Goal: Task Accomplishment & Management: Manage account settings

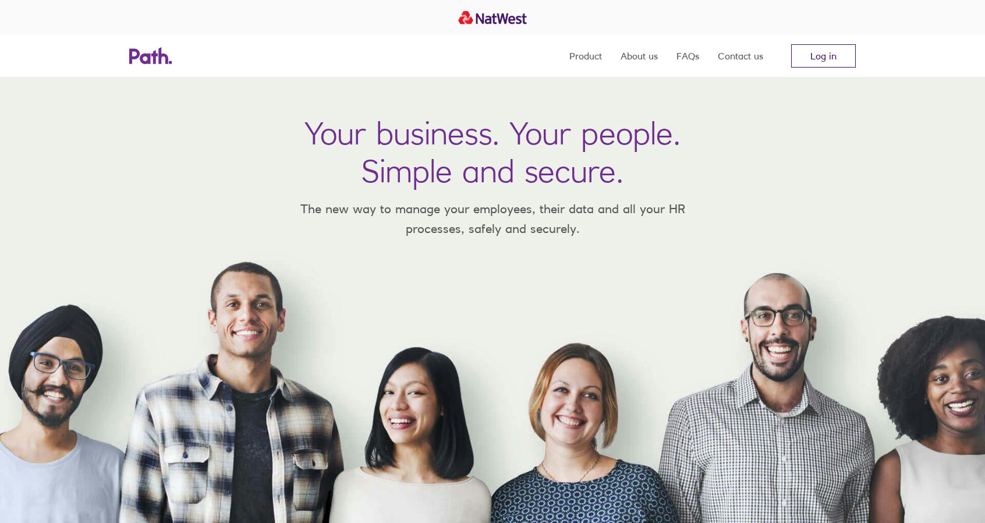
click at [814, 58] on link "Log in" at bounding box center [823, 55] width 65 height 23
drag, startPoint x: 0, startPoint y: 0, endPoint x: 815, endPoint y: 58, distance: 817.4
click at [815, 58] on link "Log in" at bounding box center [823, 55] width 65 height 23
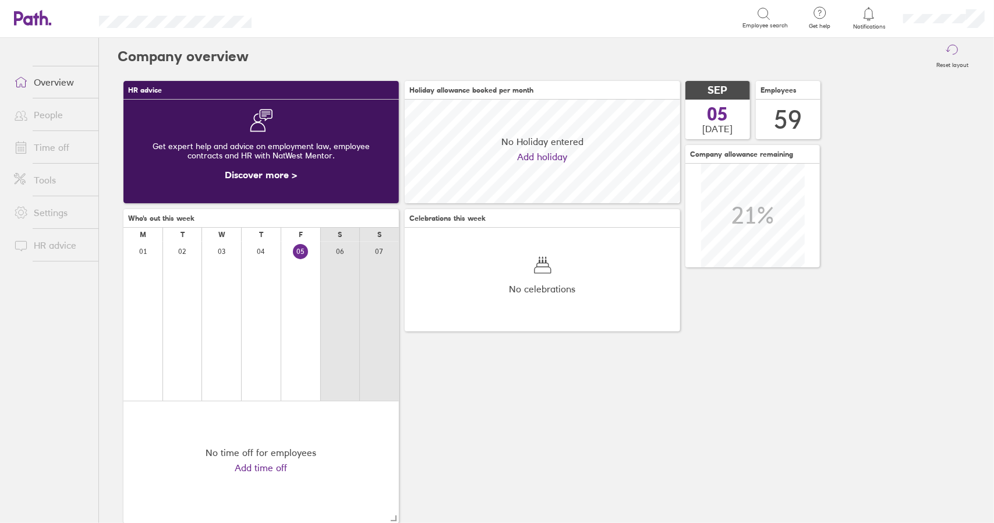
scroll to position [104, 275]
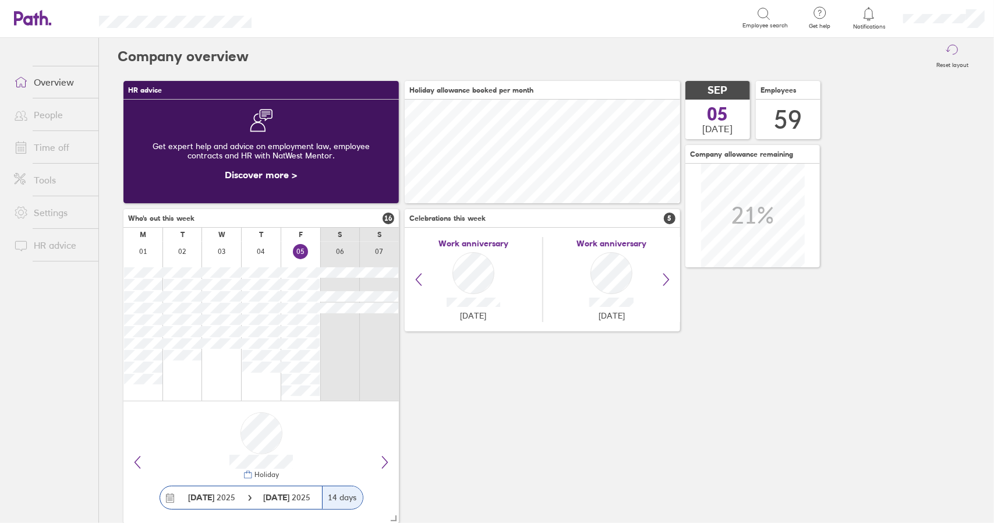
click at [51, 146] on link "Time off" at bounding box center [52, 147] width 94 height 23
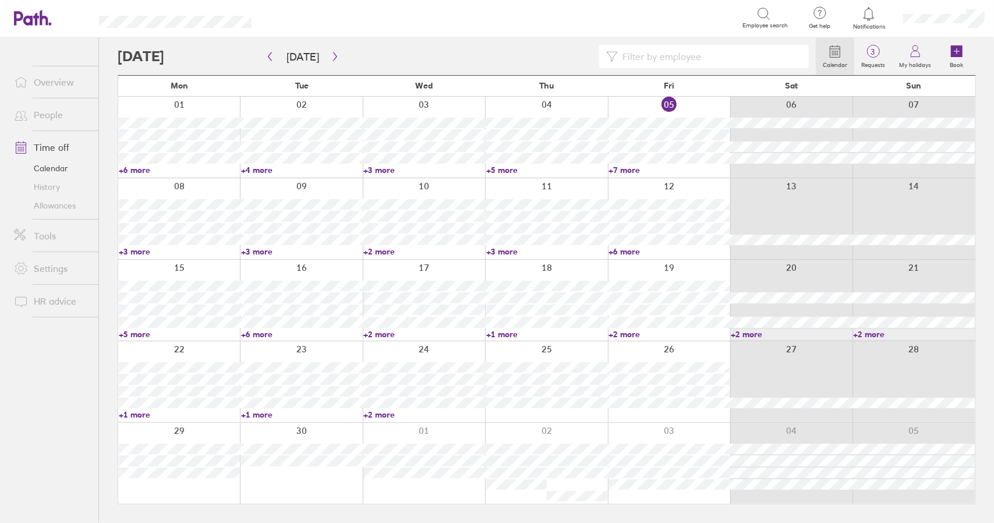
click at [628, 169] on link "+7 more" at bounding box center [669, 170] width 121 height 10
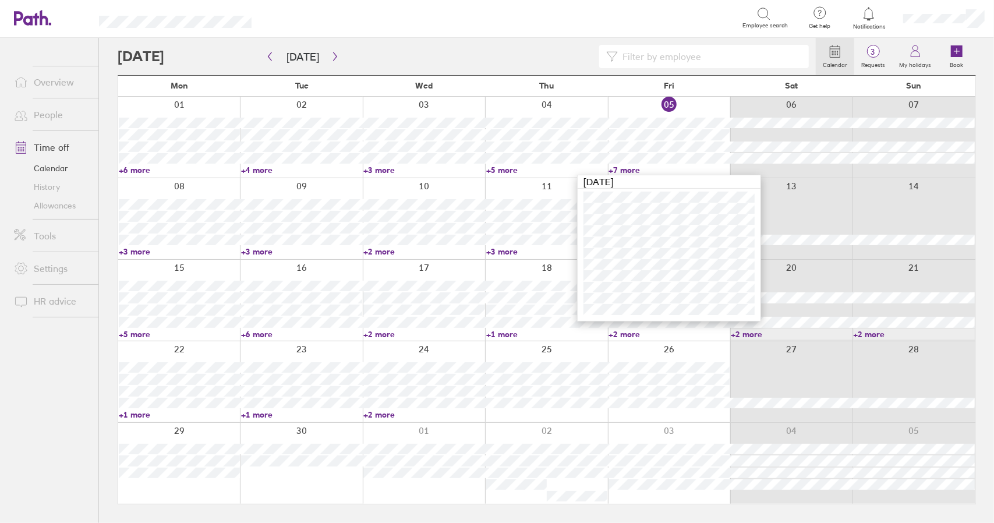
click at [628, 169] on link "+7 more" at bounding box center [669, 170] width 121 height 10
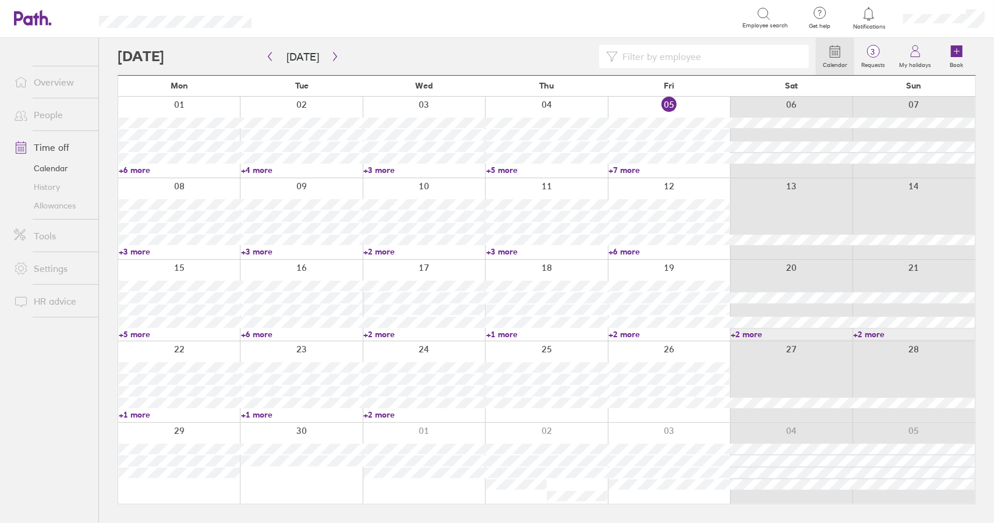
drag, startPoint x: 701, startPoint y: 103, endPoint x: 913, endPoint y: 13, distance: 230.9
click at [701, 103] on div at bounding box center [669, 137] width 122 height 81
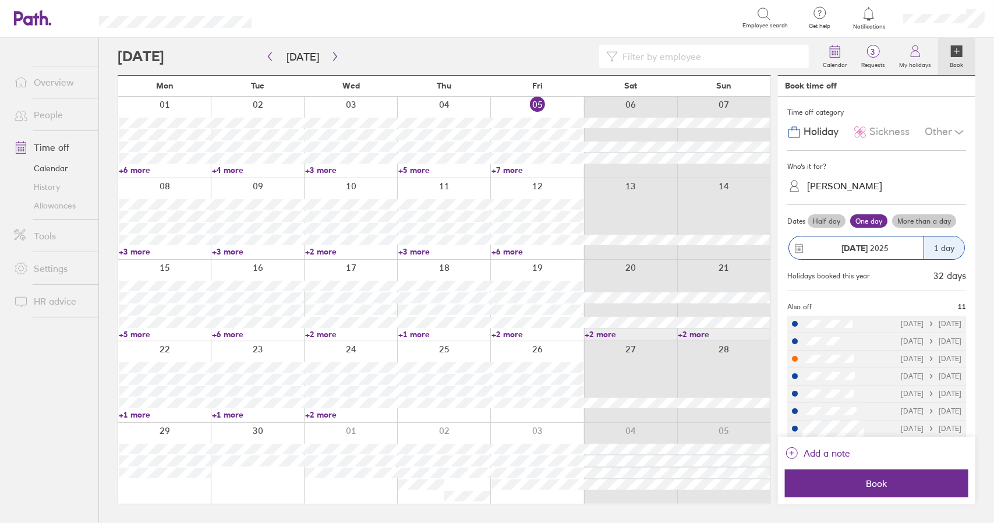
click at [870, 133] on span "Sickness" at bounding box center [890, 132] width 40 height 12
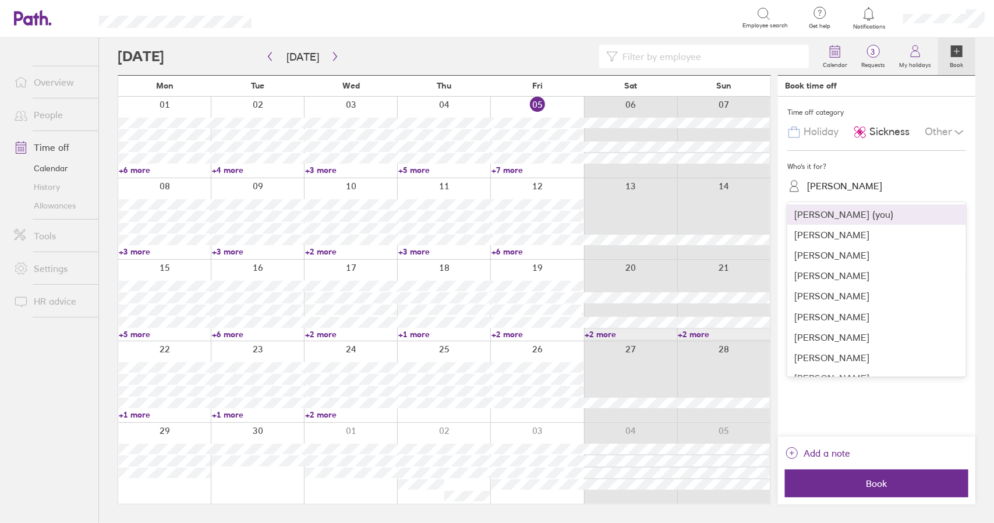
click at [833, 178] on div "[PERSON_NAME]" at bounding box center [883, 186] width 165 height 18
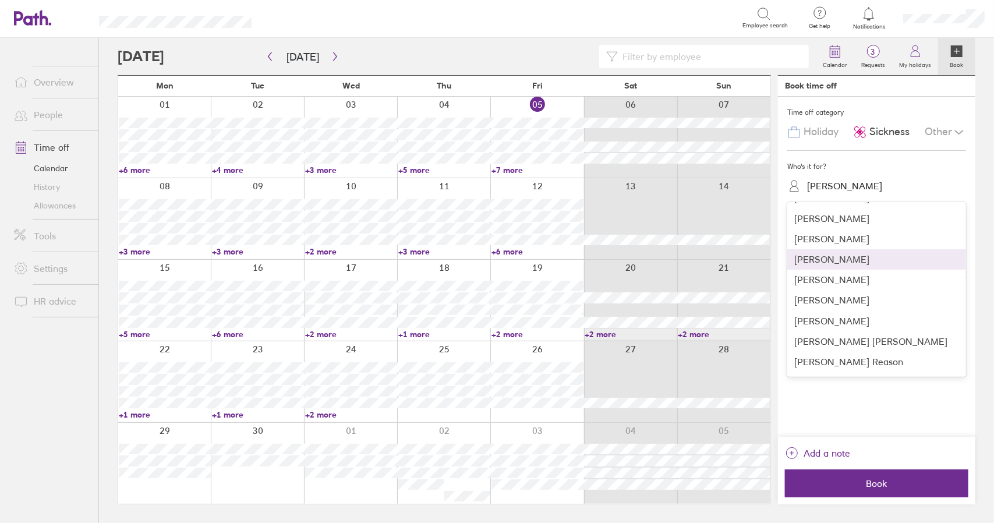
scroll to position [699, 0]
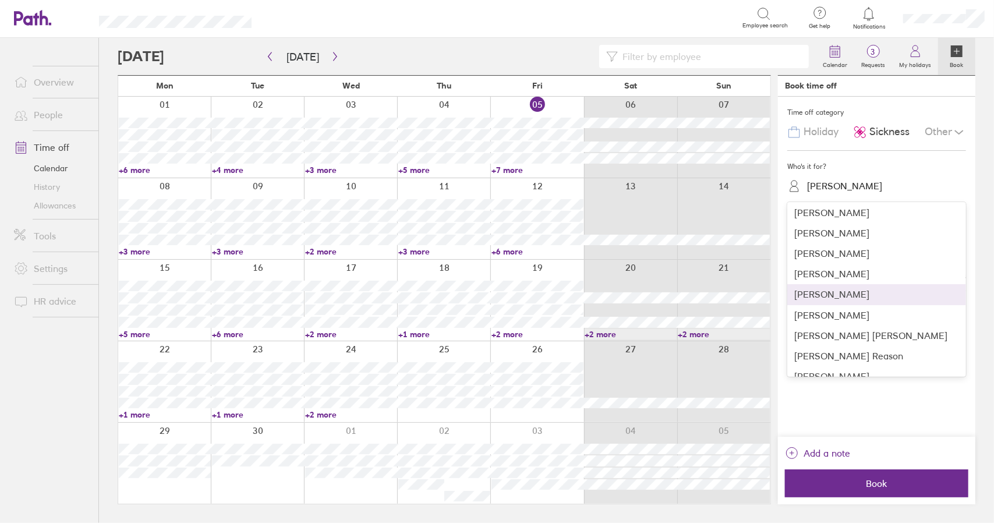
click at [843, 297] on div "[PERSON_NAME]" at bounding box center [876, 294] width 179 height 20
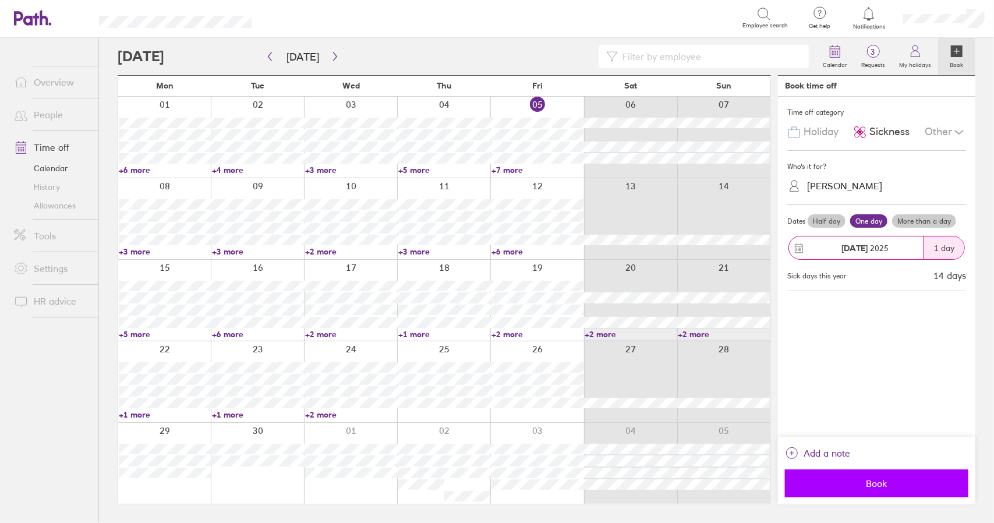
click at [865, 482] on span "Book" at bounding box center [876, 483] width 167 height 10
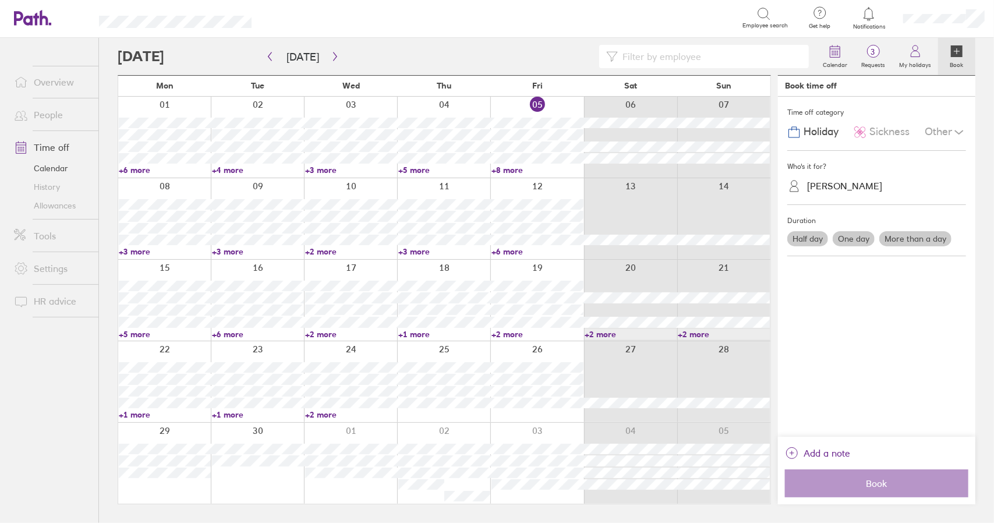
click at [515, 253] on link "+6 more" at bounding box center [538, 251] width 92 height 10
click at [511, 252] on link "+6 more" at bounding box center [538, 251] width 92 height 10
click at [511, 331] on link "+2 more" at bounding box center [538, 334] width 92 height 10
click at [512, 250] on link "+6 more" at bounding box center [538, 251] width 92 height 10
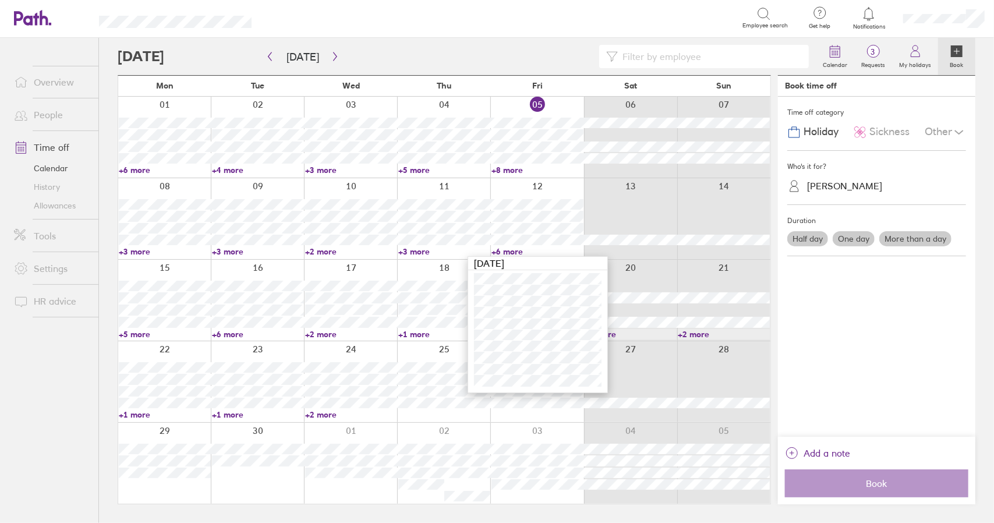
click at [512, 250] on link "+6 more" at bounding box center [538, 251] width 92 height 10
click at [511, 250] on link "+6 more" at bounding box center [538, 251] width 92 height 10
drag, startPoint x: 506, startPoint y: 249, endPoint x: 501, endPoint y: 259, distance: 11.5
click at [506, 249] on link "+6 more" at bounding box center [538, 251] width 92 height 10
click at [513, 333] on link "+2 more" at bounding box center [538, 334] width 92 height 10
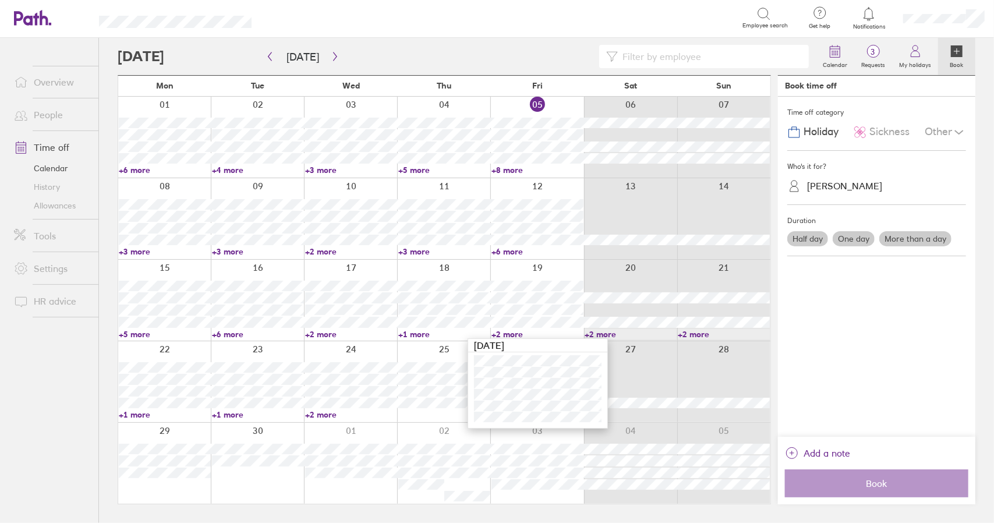
click at [513, 333] on link "+2 more" at bounding box center [538, 334] width 92 height 10
click at [137, 252] on link "+3 more" at bounding box center [165, 251] width 92 height 10
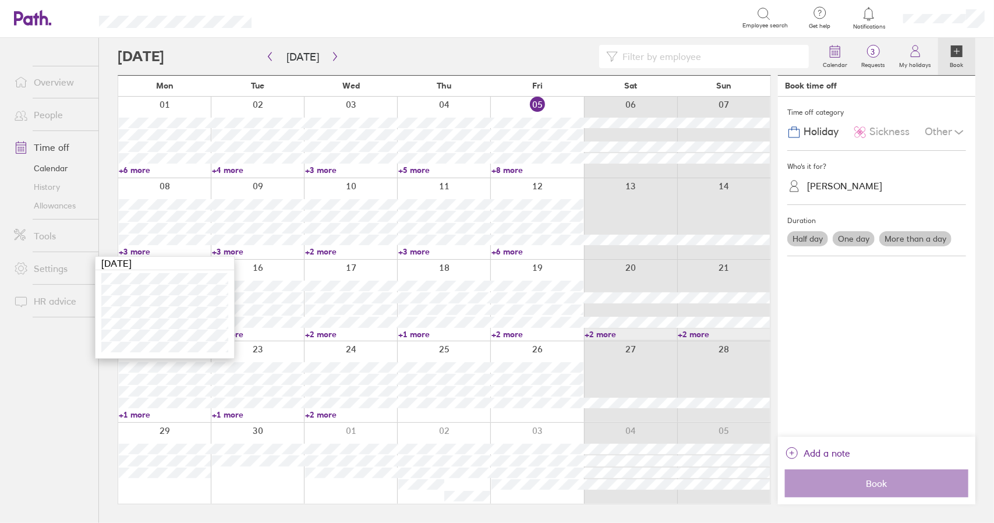
click at [137, 252] on link "+3 more" at bounding box center [165, 251] width 92 height 10
click at [510, 333] on link "+2 more" at bounding box center [538, 334] width 92 height 10
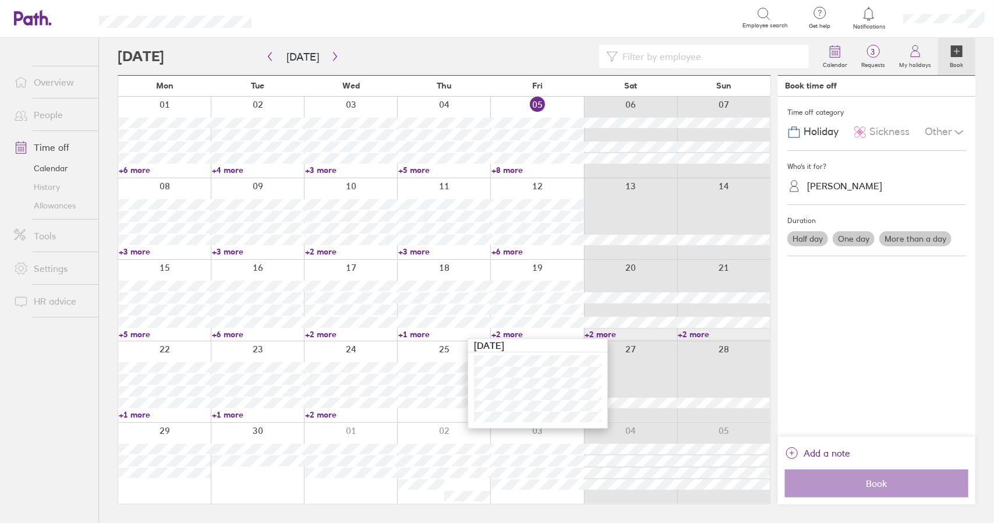
click at [510, 333] on link "+2 more" at bounding box center [538, 334] width 92 height 10
click at [507, 168] on link "+8 more" at bounding box center [538, 170] width 92 height 10
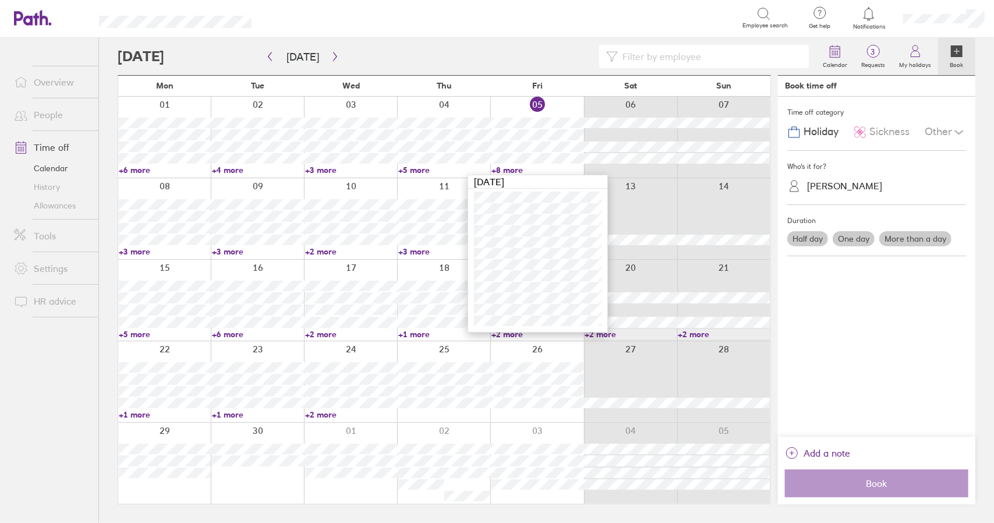
click at [513, 171] on link "+8 more" at bounding box center [538, 170] width 92 height 10
click at [137, 251] on link "+3 more" at bounding box center [165, 251] width 92 height 10
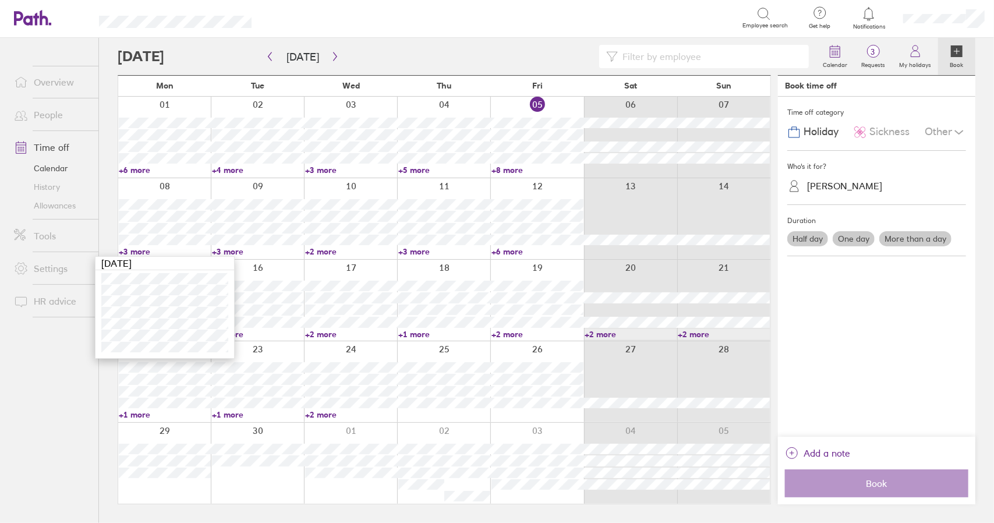
click at [139, 251] on link "+3 more" at bounding box center [165, 251] width 92 height 10
click at [45, 152] on link "Time off" at bounding box center [52, 147] width 94 height 23
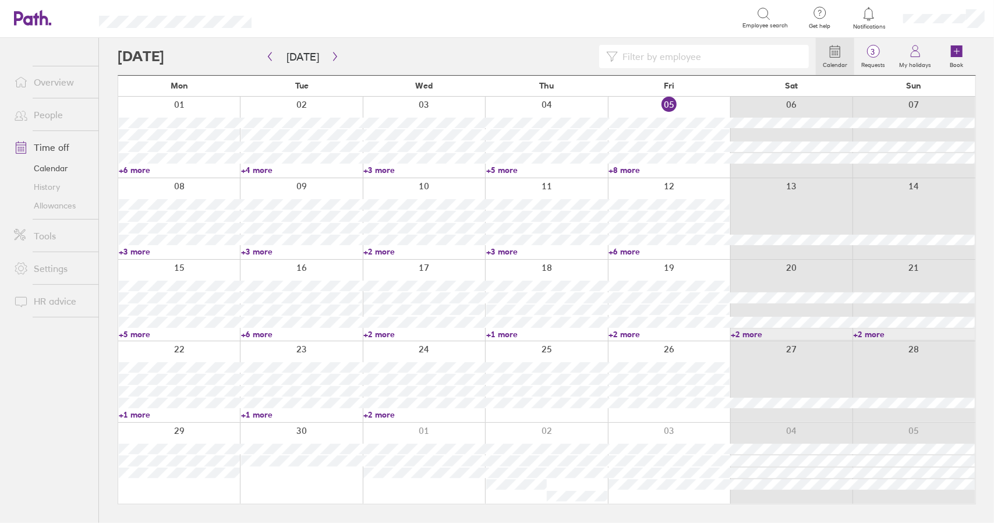
click at [135, 332] on link "+5 more" at bounding box center [179, 334] width 121 height 10
click at [138, 252] on link "+3 more" at bounding box center [179, 251] width 121 height 10
click at [252, 251] on link "+3 more" at bounding box center [301, 251] width 121 height 10
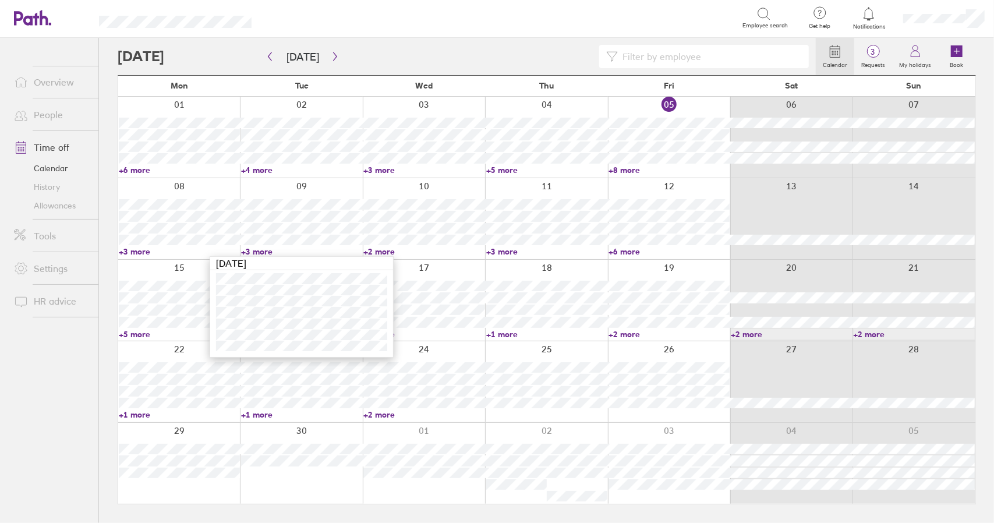
click at [252, 251] on link "+3 more" at bounding box center [301, 251] width 121 height 10
click at [140, 335] on link "+5 more" at bounding box center [179, 334] width 121 height 10
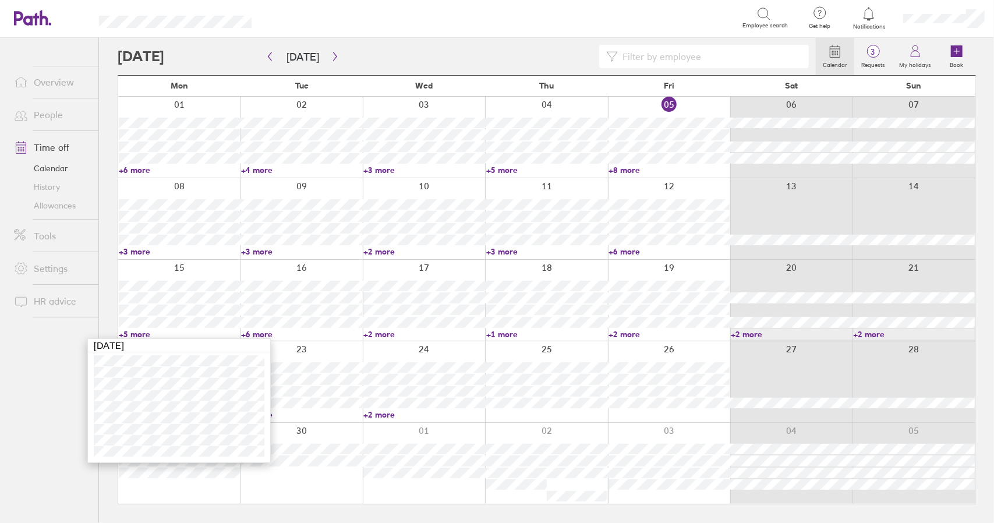
click at [140, 335] on link "+5 more" at bounding box center [179, 334] width 121 height 10
click at [137, 336] on link "+5 more" at bounding box center [179, 334] width 121 height 10
click at [378, 336] on link "+2 more" at bounding box center [423, 334] width 121 height 10
click at [264, 337] on link "+6 more" at bounding box center [301, 334] width 121 height 10
click at [376, 333] on link "+2 more" at bounding box center [423, 334] width 121 height 10
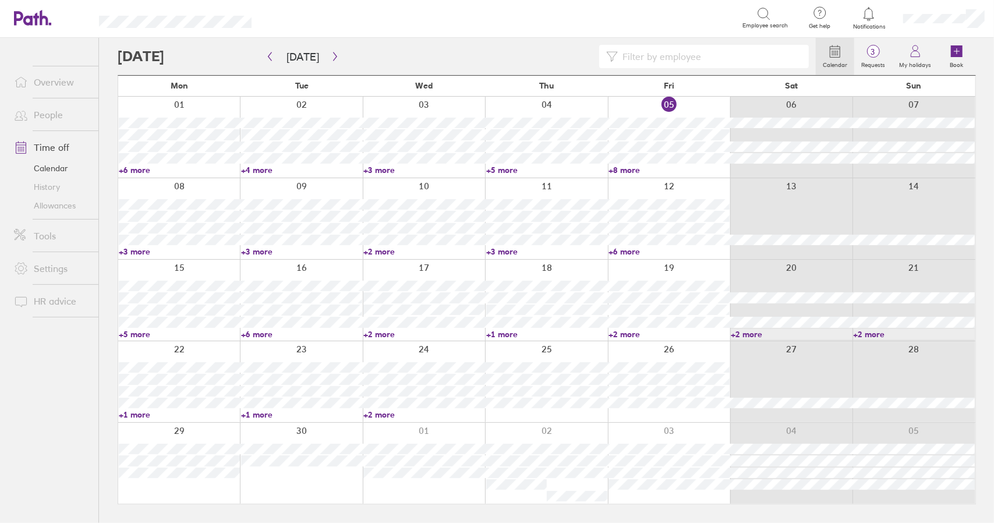
click at [377, 333] on link "+2 more" at bounding box center [423, 334] width 121 height 10
click at [129, 417] on link "+1 more" at bounding box center [179, 414] width 121 height 10
click at [134, 416] on link "+1 more" at bounding box center [179, 414] width 121 height 10
click at [620, 249] on link "+6 more" at bounding box center [669, 251] width 121 height 10
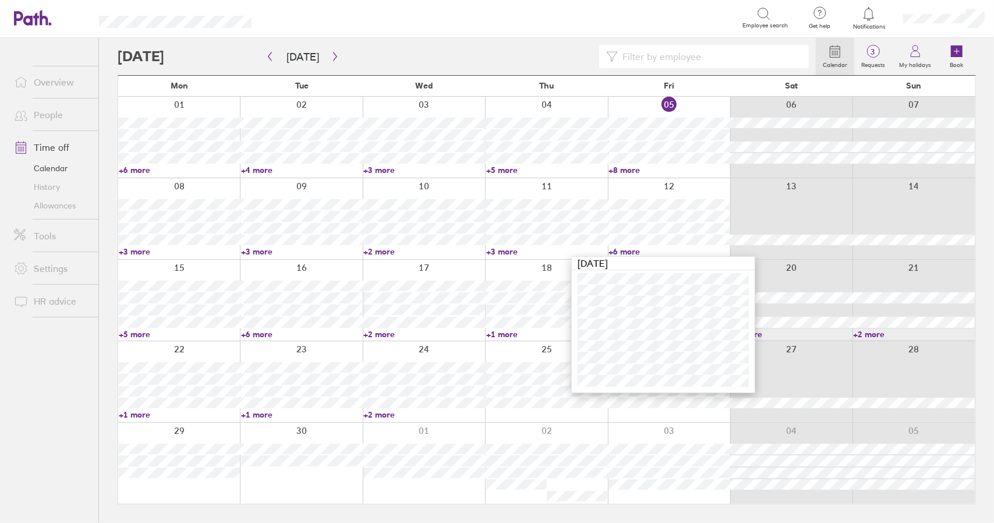
click at [624, 250] on link "+6 more" at bounding box center [669, 251] width 121 height 10
click at [137, 249] on link "+3 more" at bounding box center [179, 251] width 121 height 10
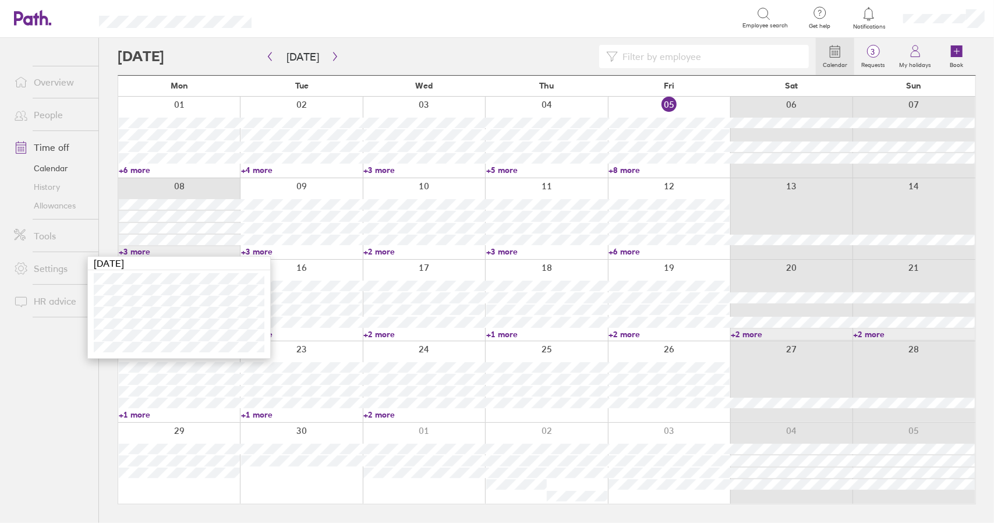
click at [104, 235] on div "Calendar 3 Requests My holidays Book [DATE] [DATE] Mon Tue Wed Thu Fri Sat Sun …" at bounding box center [546, 280] width 895 height 485
click at [98, 218] on li "Time off Calendar History Allowances" at bounding box center [49, 175] width 98 height 89
click at [47, 144] on link "Time off" at bounding box center [52, 147] width 94 height 23
